Goal: Transaction & Acquisition: Purchase product/service

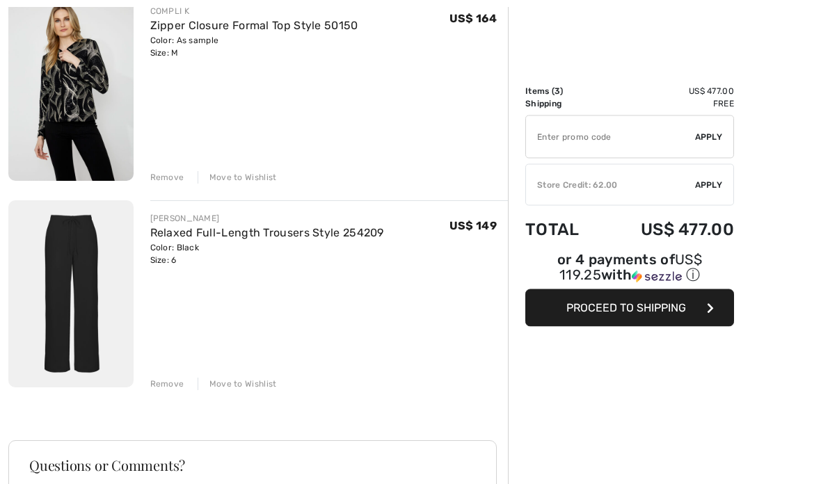
scroll to position [401, 0]
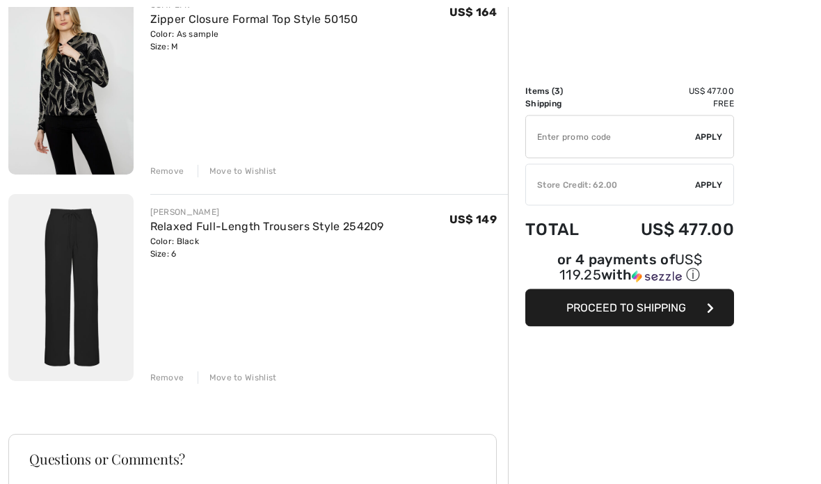
click at [171, 381] on div "Remove" at bounding box center [167, 378] width 34 height 13
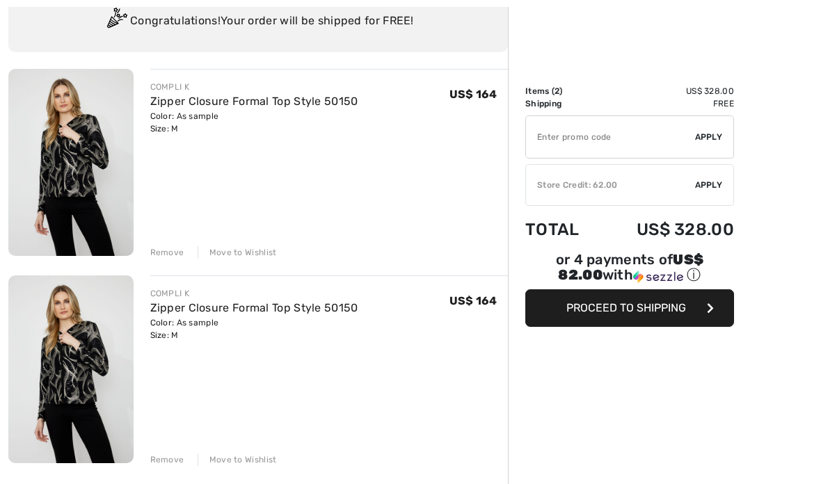
scroll to position [115, 0]
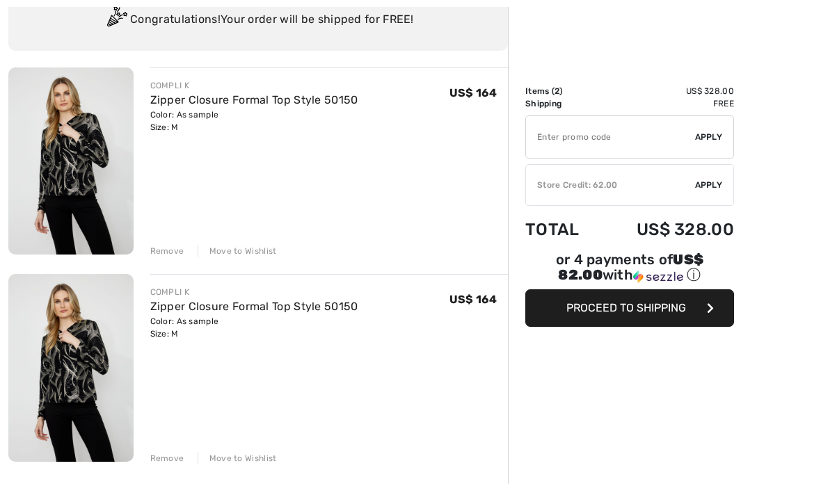
click at [168, 461] on div "Remove" at bounding box center [167, 458] width 34 height 13
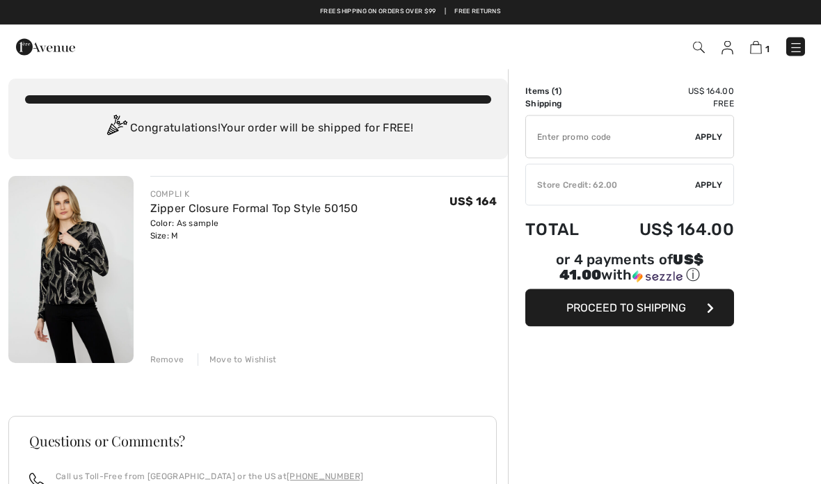
scroll to position [0, 0]
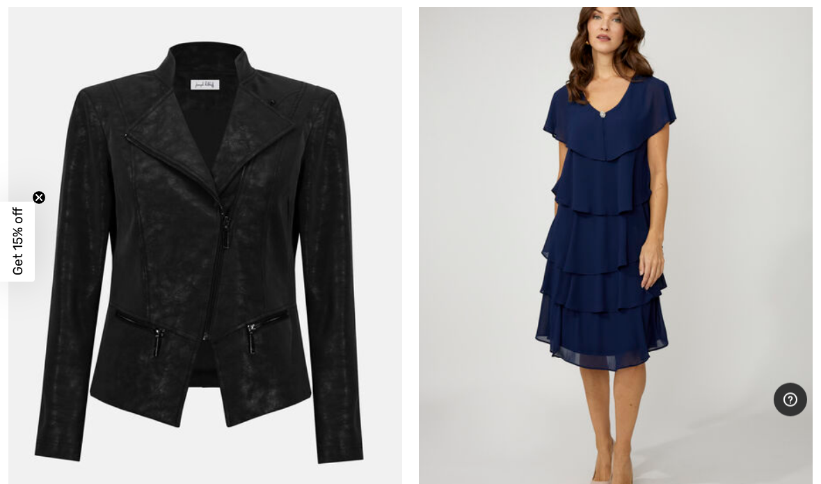
scroll to position [15078, 0]
click at [220, 319] on img at bounding box center [205, 246] width 394 height 591
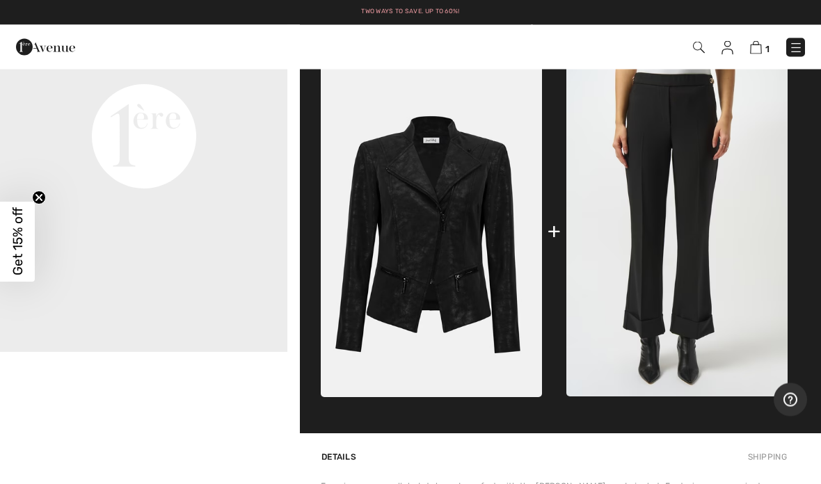
scroll to position [578, 0]
click at [438, 269] on img at bounding box center [431, 231] width 221 height 332
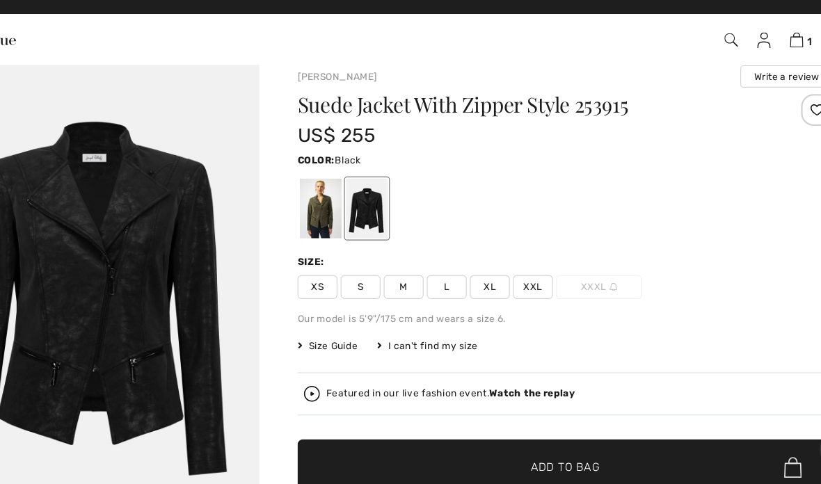
scroll to position [14, 0]
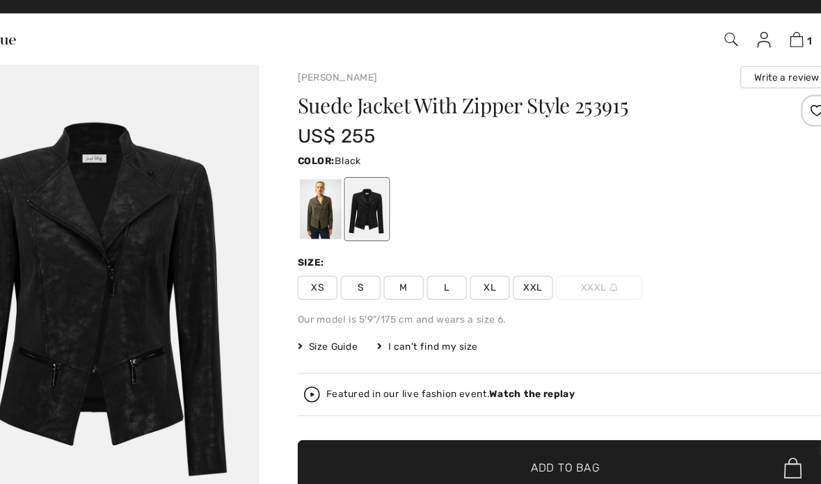
click at [321, 310] on span "Size Guide" at bounding box center [347, 316] width 52 height 13
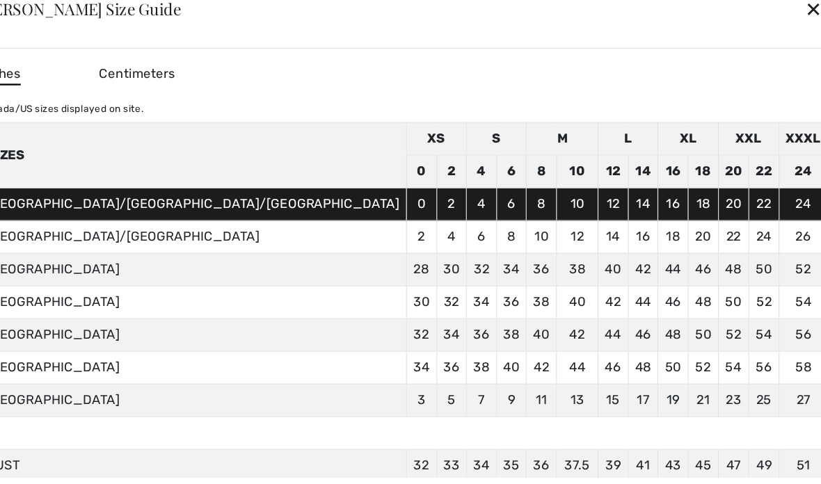
click at [763, 7] on div "✕" at bounding box center [770, 20] width 15 height 29
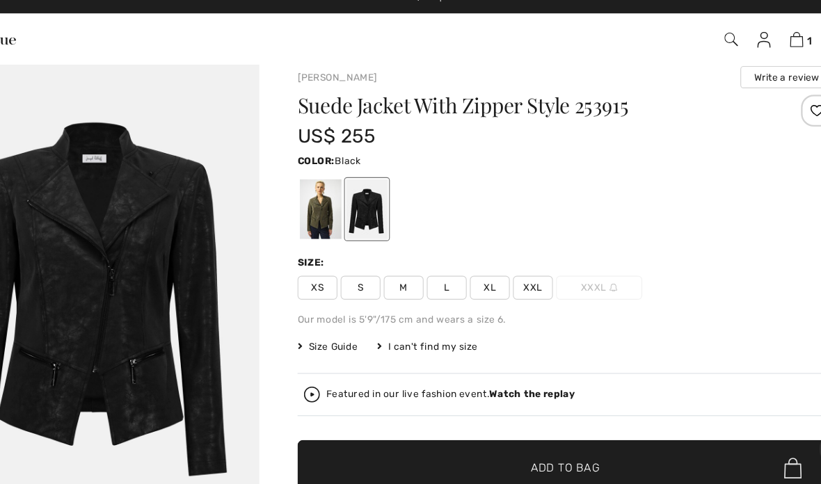
click at [396, 254] on span "M" at bounding box center [413, 264] width 35 height 21
click at [551, 416] on span "✔ Added to Bag Add to Bag" at bounding box center [554, 421] width 467 height 49
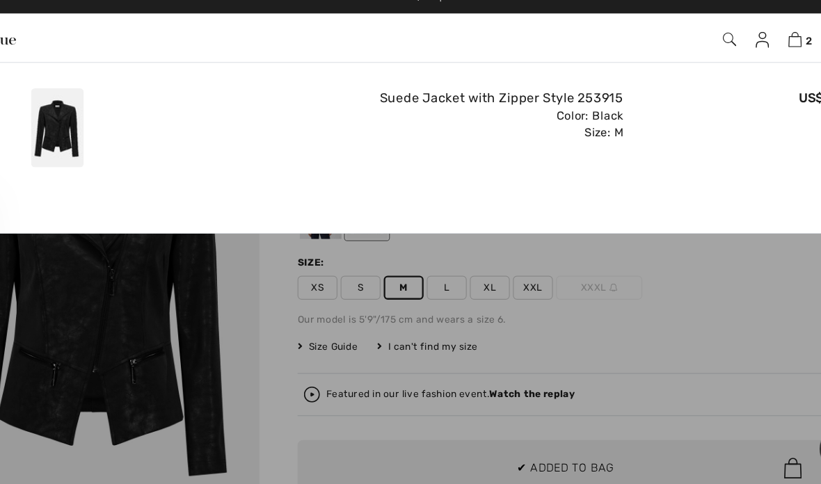
scroll to position [0, 0]
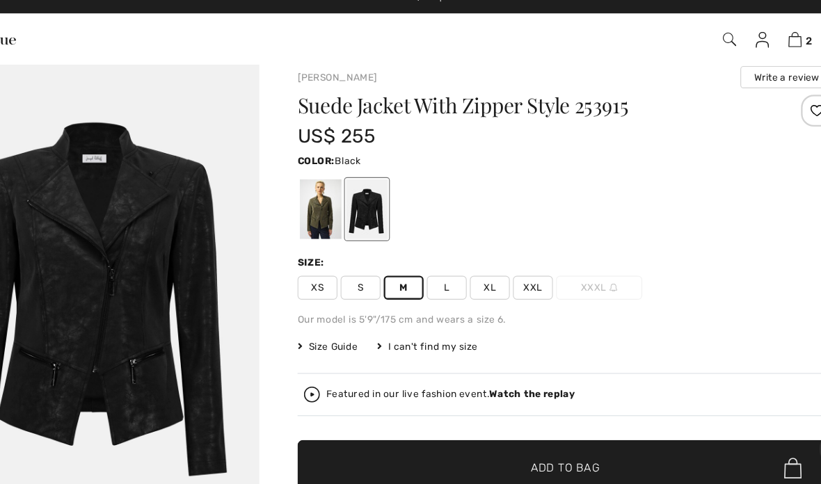
click at [433, 255] on span "L" at bounding box center [450, 264] width 35 height 21
click at [525, 411] on span "✔ Added to Bag Add to Bag" at bounding box center [554, 421] width 467 height 49
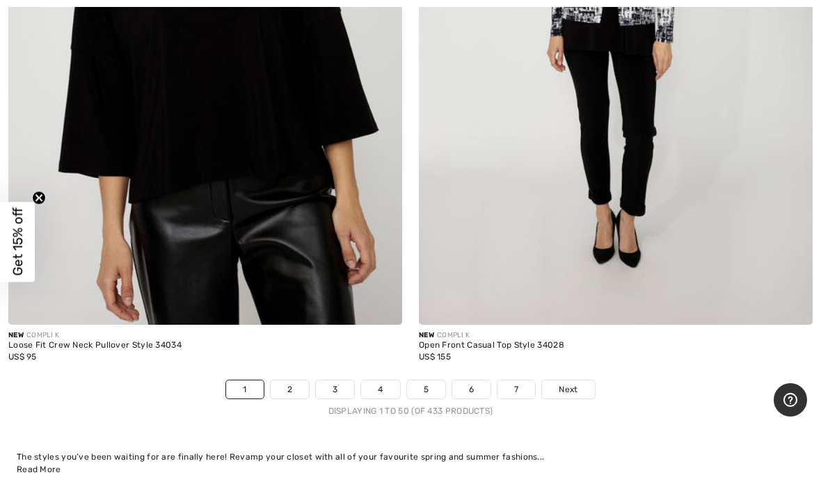
scroll to position [16738, 0]
click at [577, 383] on span "Next" at bounding box center [568, 389] width 19 height 13
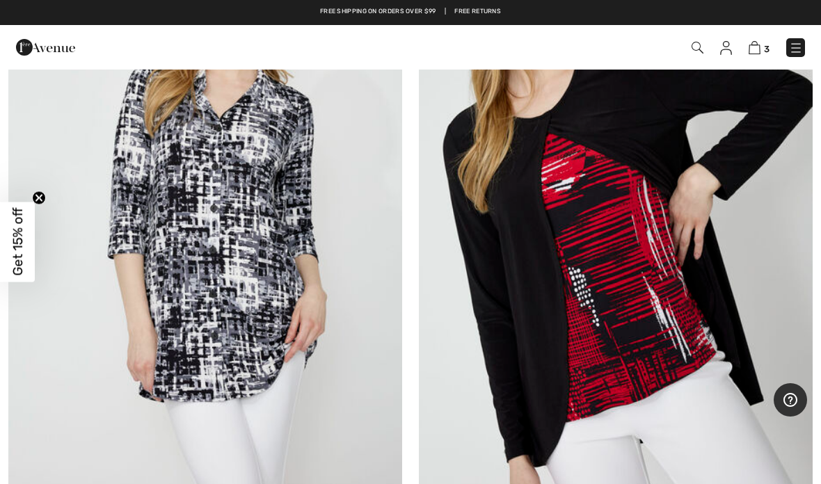
scroll to position [367, 0]
